Goal: Task Accomplishment & Management: Manage account settings

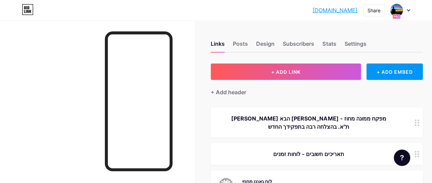
click at [406, 8] on div at bounding box center [400, 10] width 20 height 12
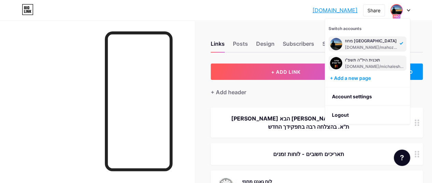
click at [370, 60] on div "תוכנית היל"ה תשפ"ו" at bounding box center [375, 59] width 60 height 5
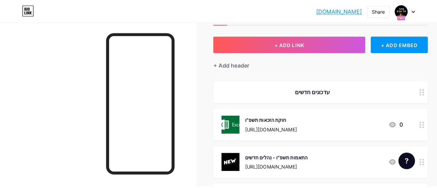
scroll to position [68, 0]
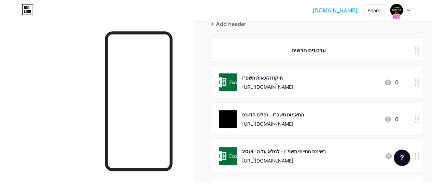
click at [419, 84] on circle at bounding box center [418, 85] width 2 height 2
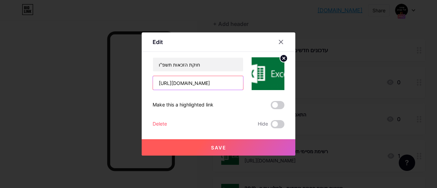
click at [201, 84] on input "[URL][DOMAIN_NAME]" at bounding box center [198, 83] width 90 height 14
type input "e"
paste input "[URL][DOMAIN_NAME]"
type input "[URL][DOMAIN_NAME]"
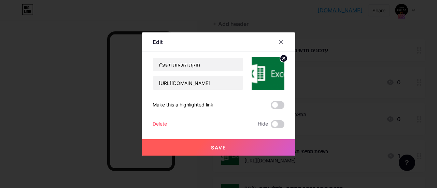
click at [218, 147] on span "Save" at bounding box center [218, 148] width 15 height 6
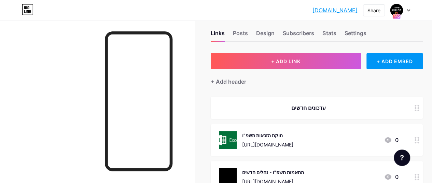
scroll to position [0, 0]
